Goal: Check status: Check status

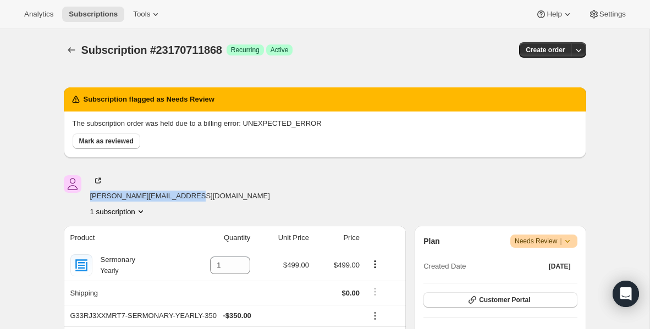
drag, startPoint x: 186, startPoint y: 197, endPoint x: 87, endPoint y: 196, distance: 98.4
click at [87, 196] on div "[PERSON_NAME][EMAIL_ADDRESS][DOMAIN_NAME] 1 subscription" at bounding box center [246, 196] width 365 height 42
copy span "[PERSON_NAME][EMAIL_ADDRESS][DOMAIN_NAME]"
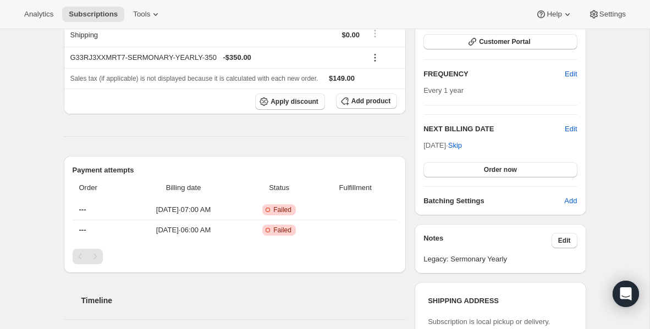
scroll to position [275, 0]
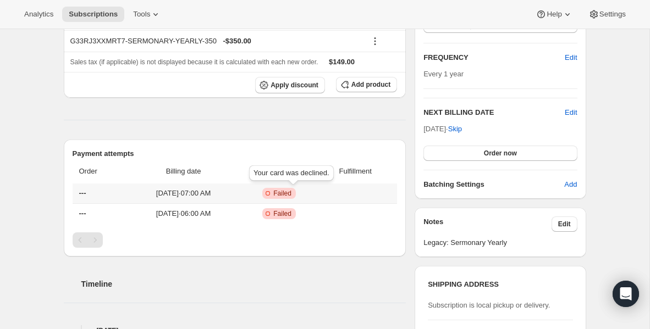
click at [296, 197] on span "Critical Incomplete Failed" at bounding box center [279, 193] width 34 height 11
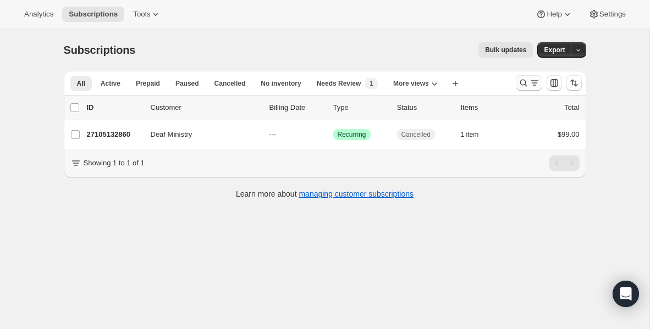
click at [524, 83] on icon "Search and filter results" at bounding box center [522, 83] width 7 height 7
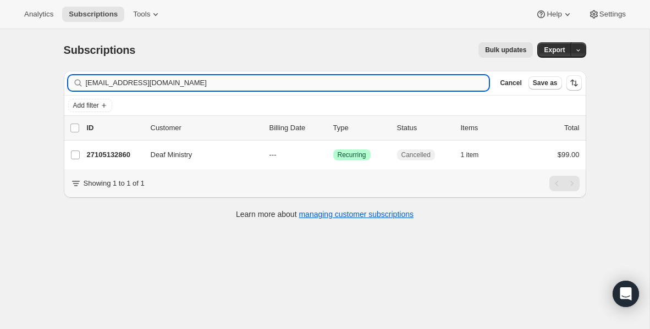
click at [213, 84] on input "deafministry@firstdallas.org" at bounding box center [287, 82] width 403 height 15
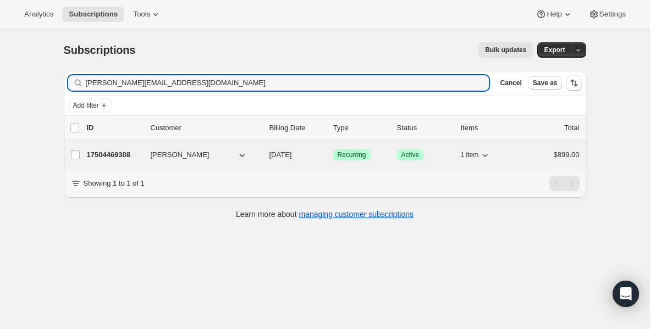
type input "shawn@fbcanahuac.church"
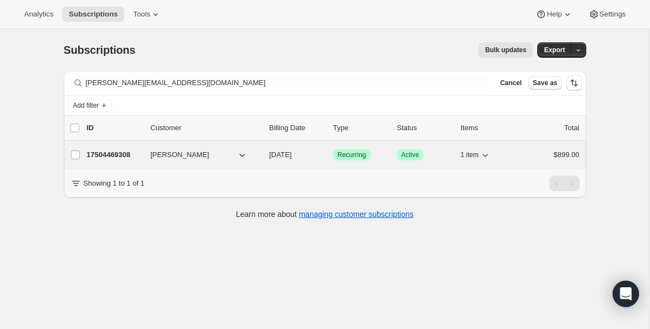
click at [115, 156] on p "17504469308" at bounding box center [114, 154] width 55 height 11
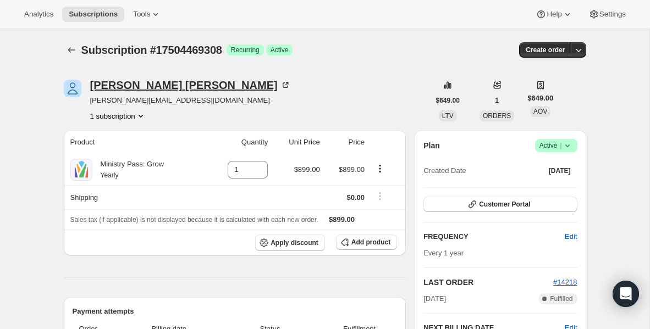
click at [147, 87] on div "Shawn Buser" at bounding box center [190, 85] width 201 height 11
